Goal: Find specific fact: Find specific fact

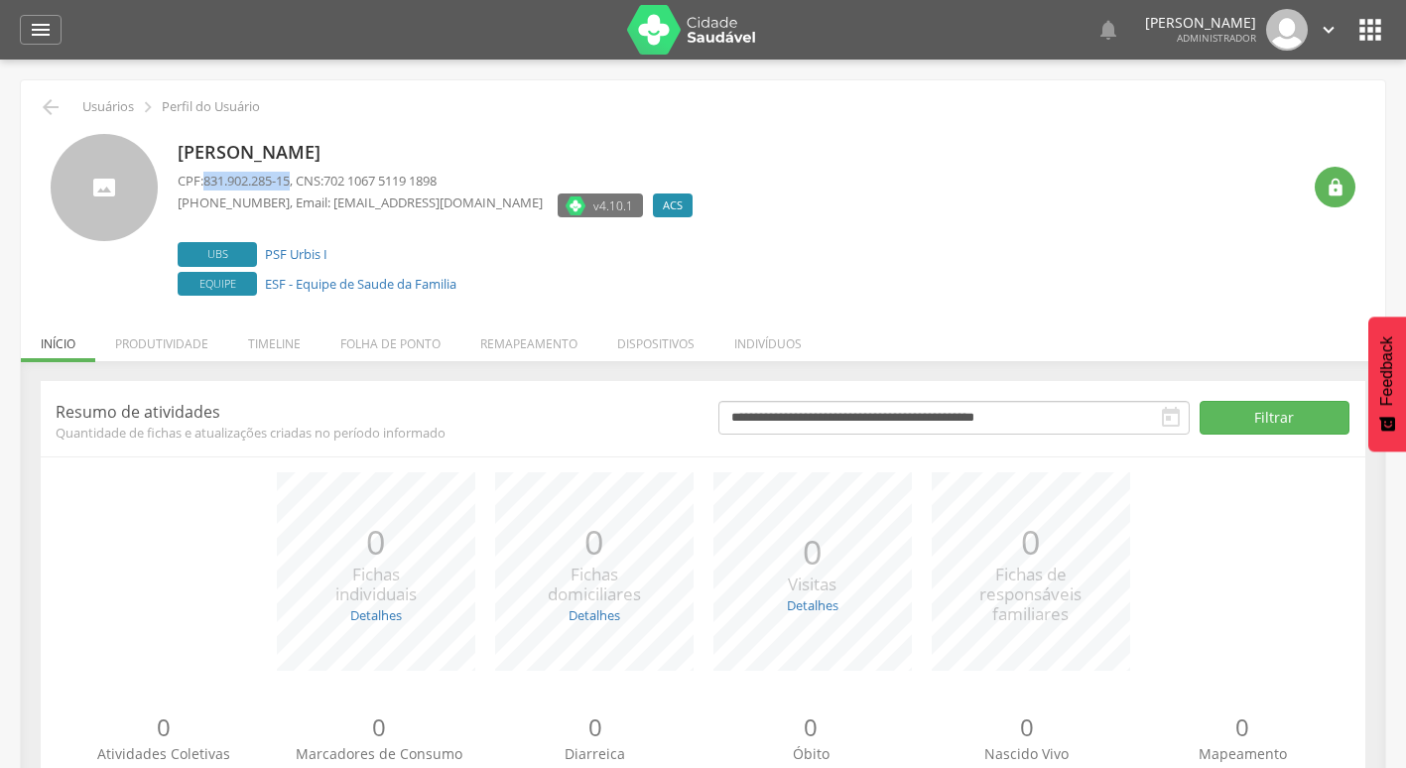
drag, startPoint x: 208, startPoint y: 181, endPoint x: 297, endPoint y: 184, distance: 88.4
click at [290, 184] on span "831.902.285-15" at bounding box center [246, 181] width 86 height 18
copy span "831.902.285-15"
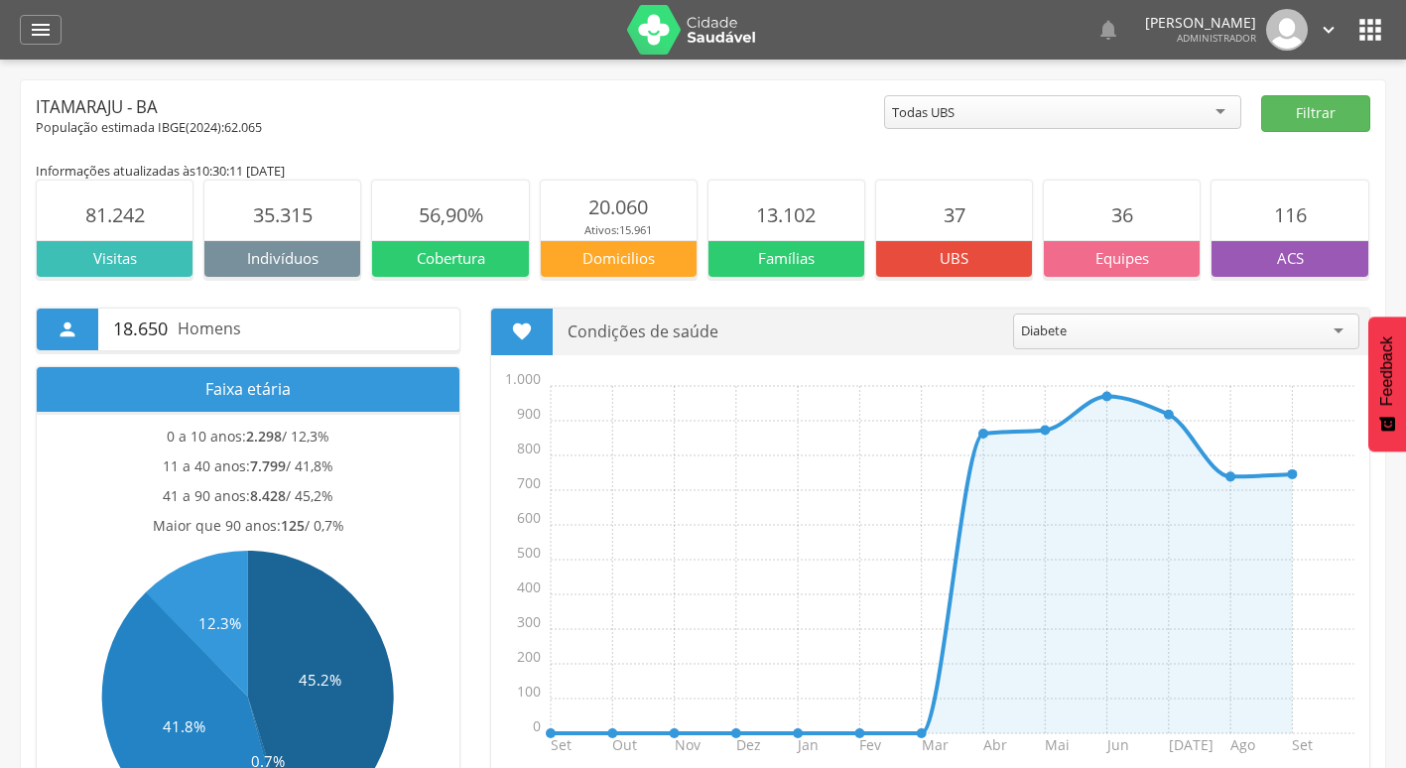
click at [1359, 41] on icon "" at bounding box center [1371, 30] width 32 height 32
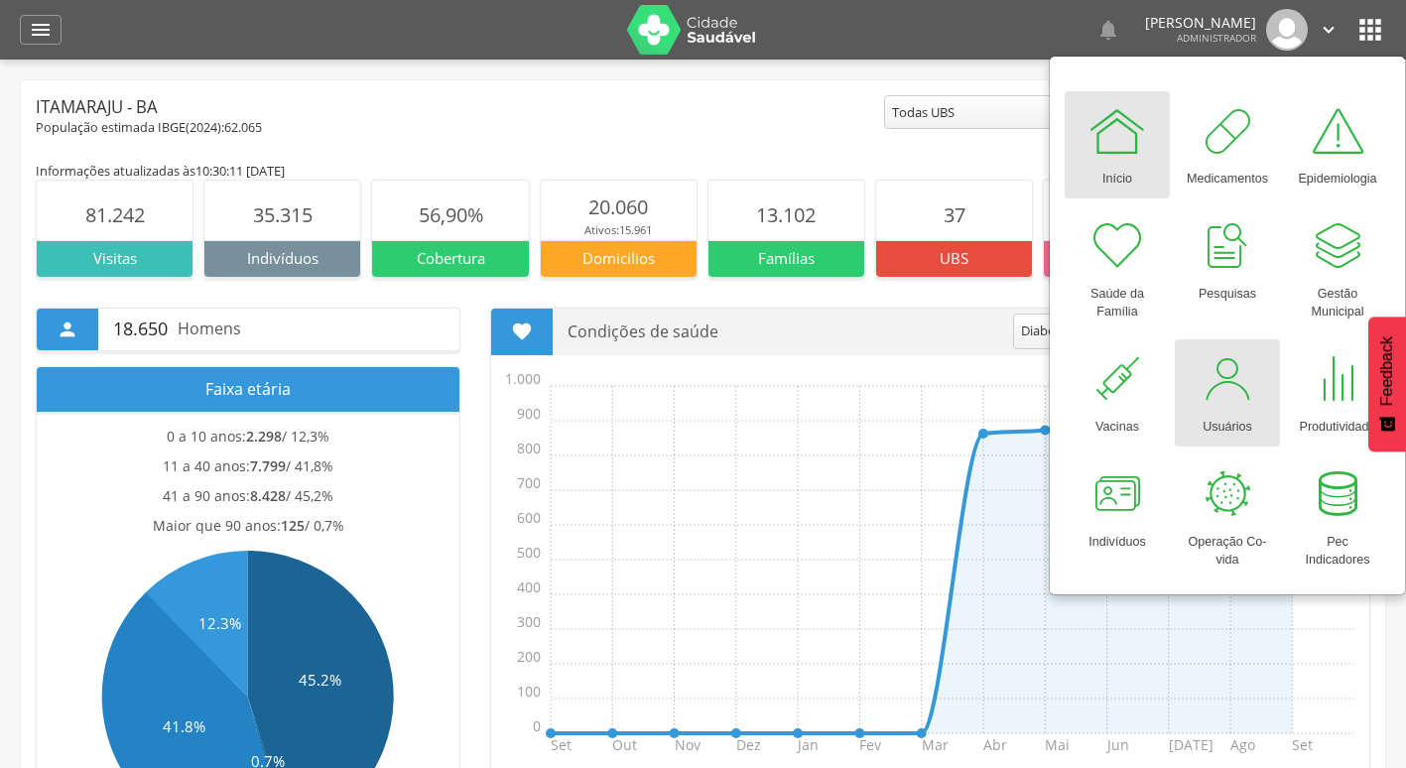
click at [1207, 384] on div at bounding box center [1228, 379] width 60 height 60
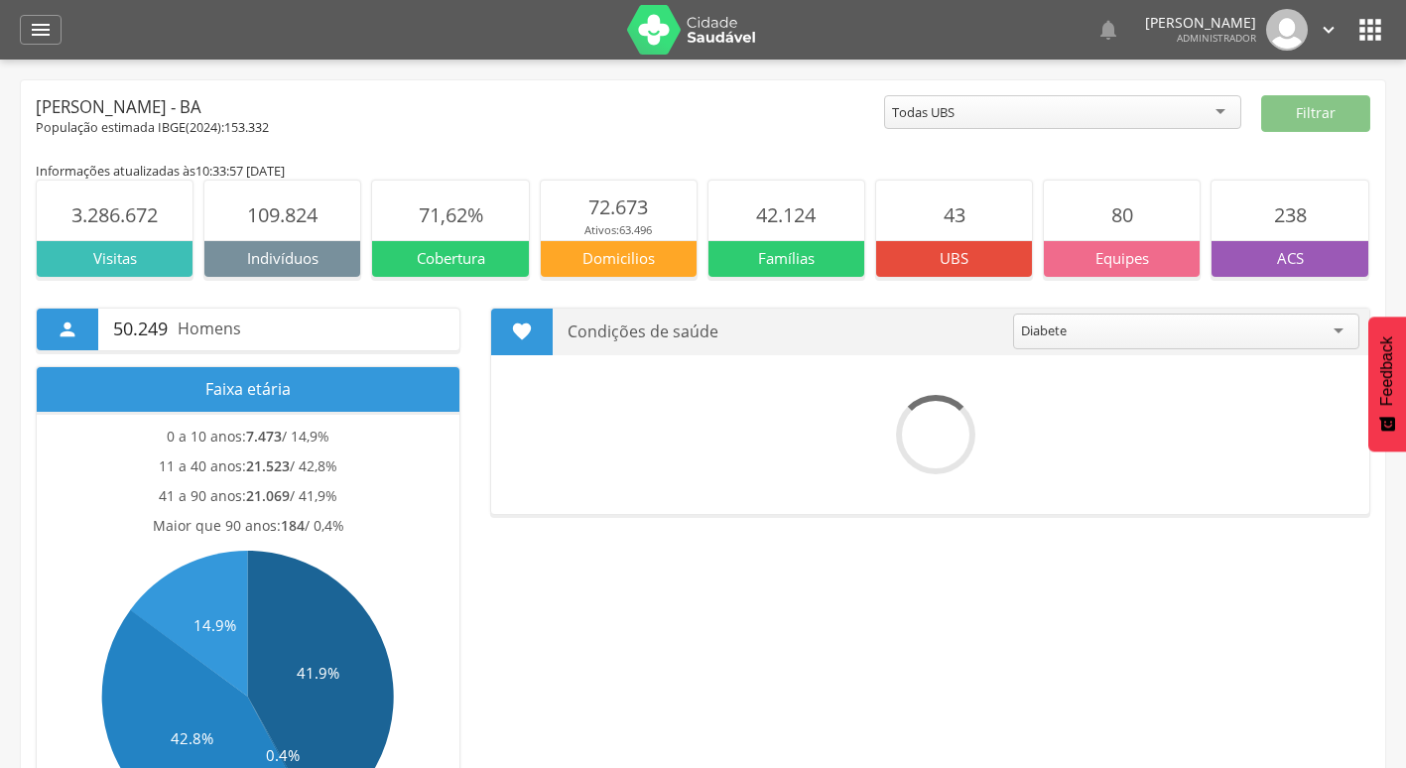
drag, startPoint x: 1372, startPoint y: 29, endPoint x: 1367, endPoint y: 38, distance: 10.2
click at [1372, 29] on icon "" at bounding box center [1371, 30] width 32 height 32
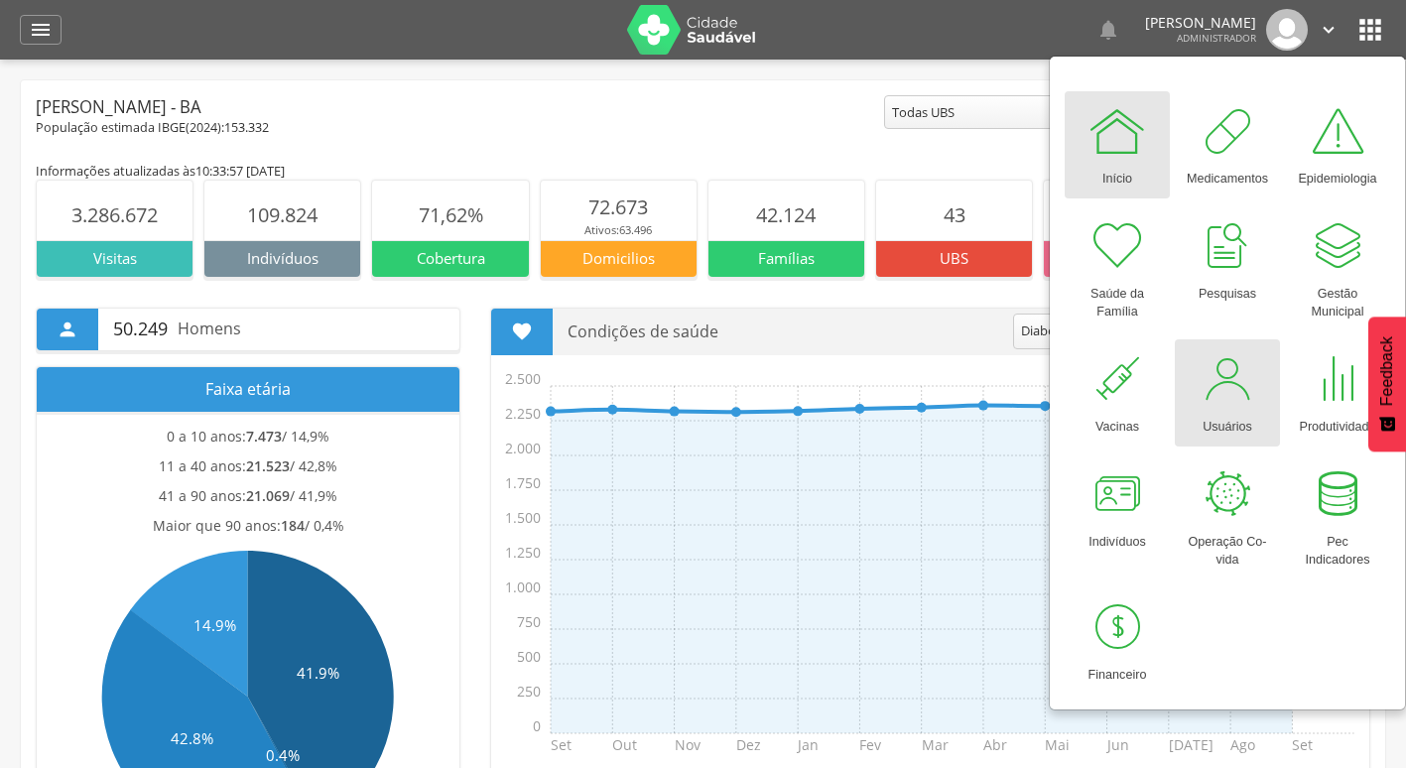
click at [1231, 379] on div at bounding box center [1228, 379] width 60 height 60
